Goal: Navigation & Orientation: Find specific page/section

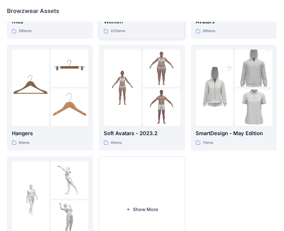
scroll to position [143, 0]
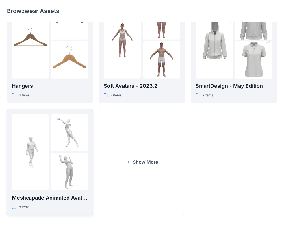
click at [46, 204] on div "8 items" at bounding box center [50, 207] width 76 height 6
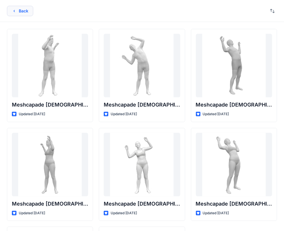
click at [11, 10] on button "Back" at bounding box center [20, 11] width 26 height 10
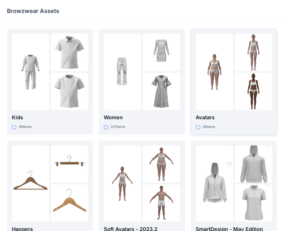
scroll to position [29, 0]
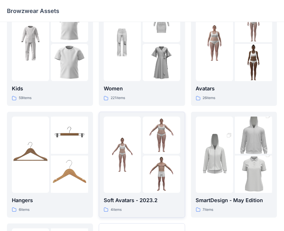
click at [166, 202] on p "Soft Avatars - 2023.2" at bounding box center [142, 200] width 76 height 8
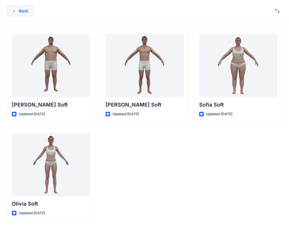
click at [13, 9] on icon "button" at bounding box center [14, 11] width 5 height 5
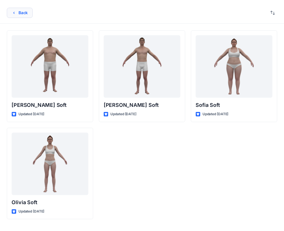
scroll to position [29, 0]
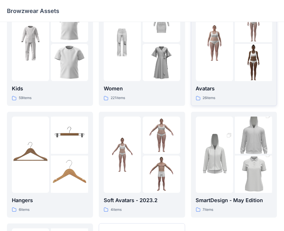
click at [233, 89] on p "Avatars" at bounding box center [234, 89] width 76 height 8
